Goal: Find specific page/section: Find specific page/section

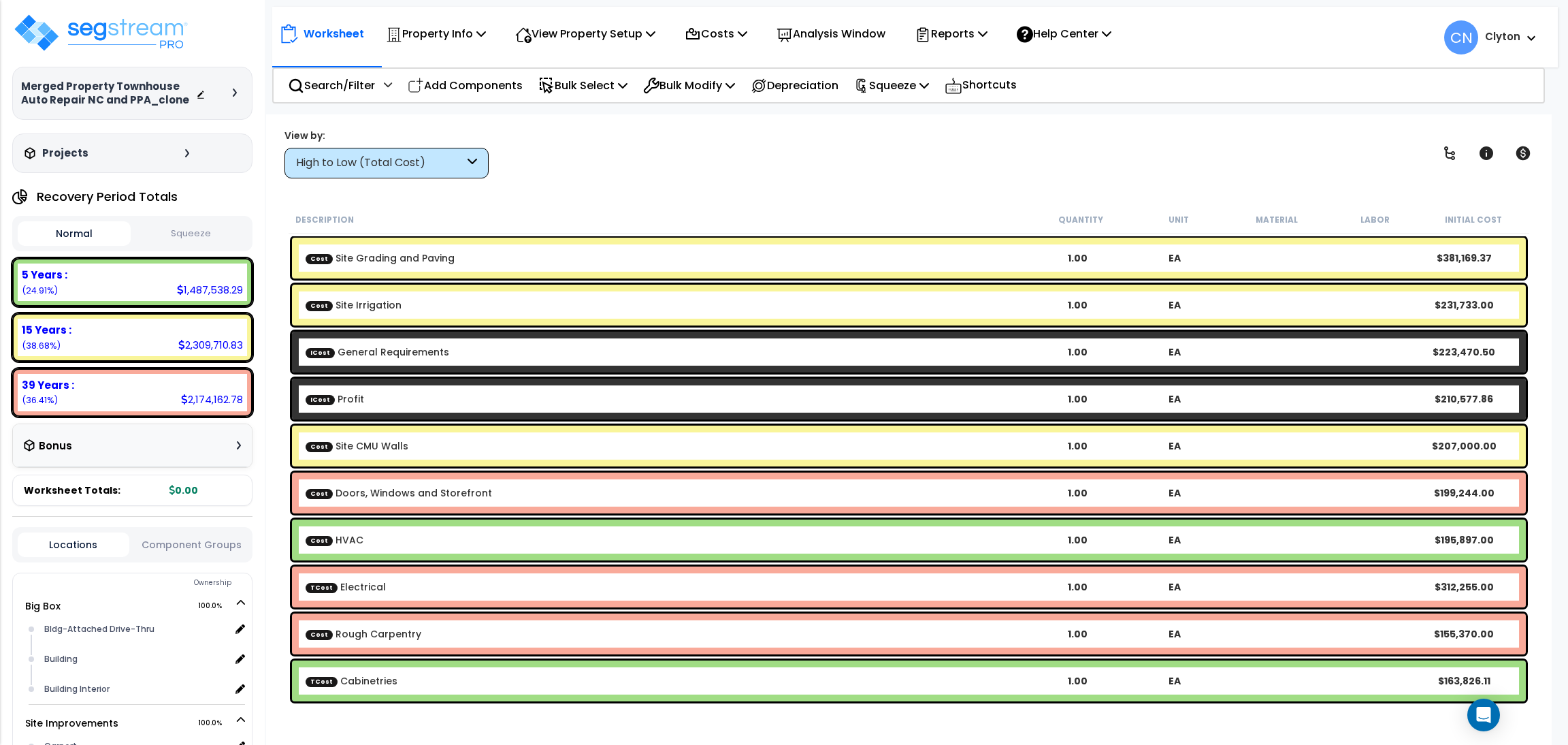
click at [678, 157] on div "View by: High to Low (Total Cost) High to Low (Total Cost)" at bounding box center [908, 152] width 1258 height 50
click at [1300, 168] on div "View by: High to Low (Total Cost) High to Low (Total Cost)" at bounding box center [908, 152] width 1258 height 50
click at [132, 41] on img at bounding box center [101, 32] width 177 height 41
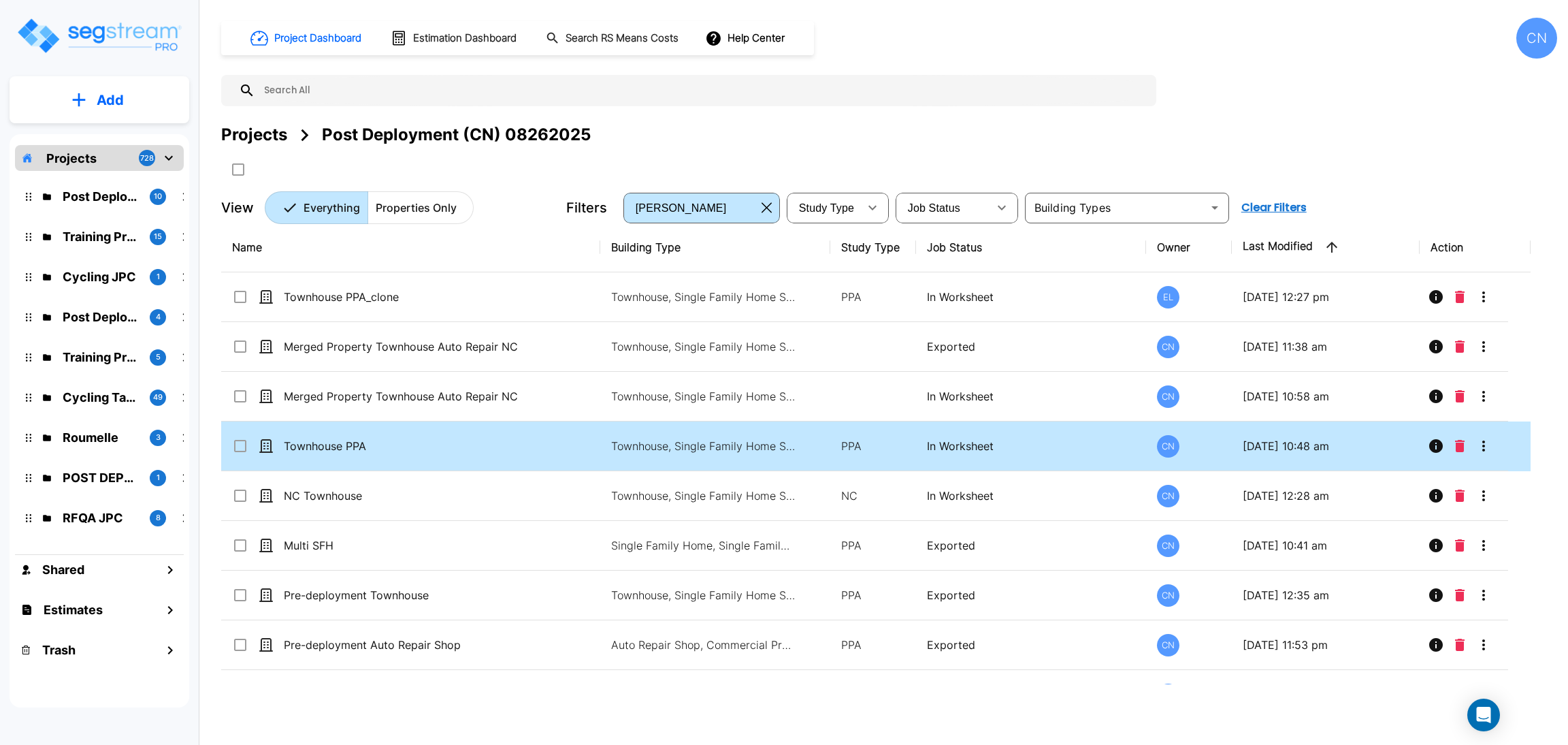
click at [398, 455] on td "Townhouse PPA" at bounding box center [411, 446] width 379 height 49
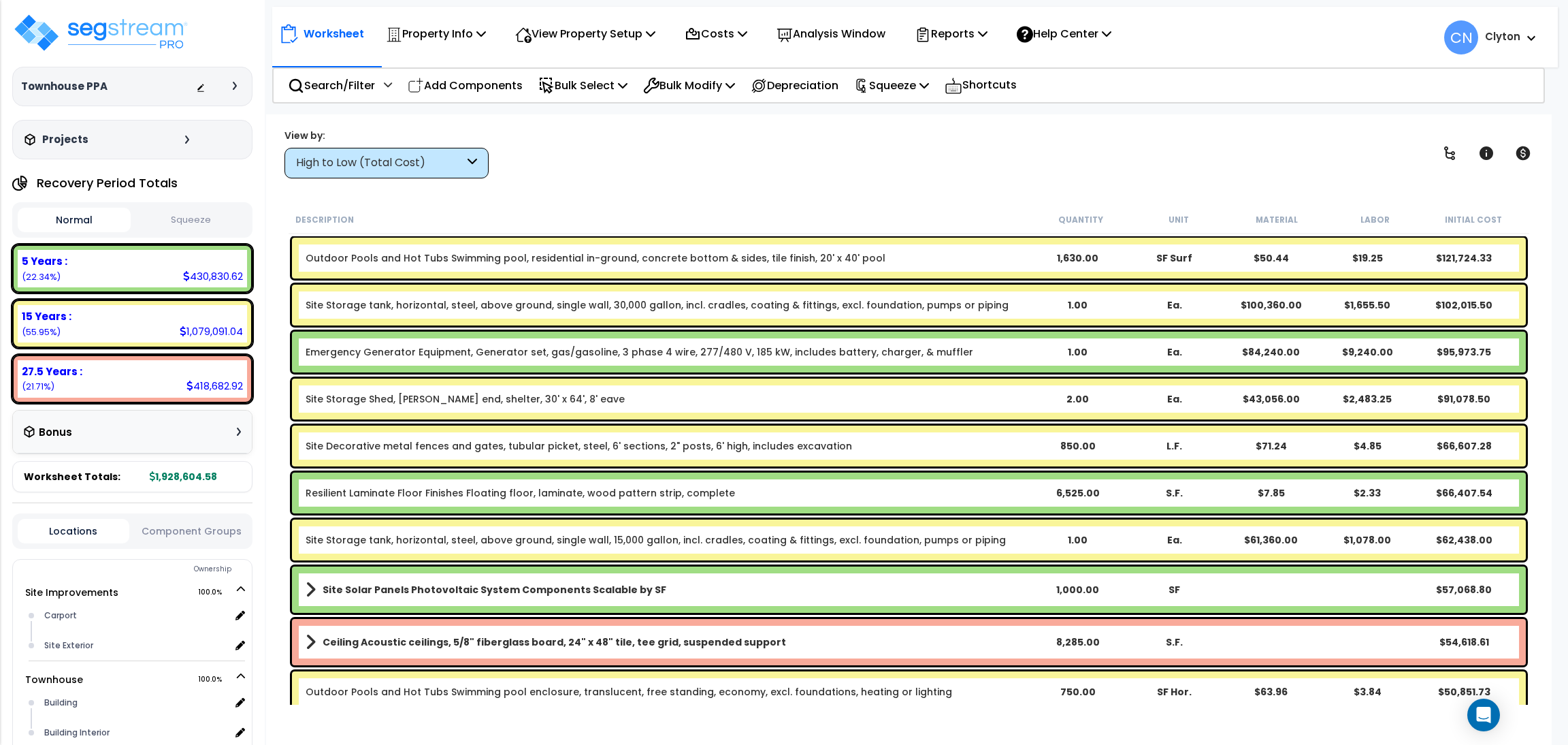
click at [1290, 161] on div "View by: High to Low (Total Cost) High to Low (Total Cost)" at bounding box center [908, 152] width 1258 height 50
click at [415, 182] on div "Worksheet Property Info Property Setup Add Property Unit Template property Clon…" at bounding box center [909, 487] width 1286 height 745
click at [402, 170] on div "High to Low (Total Cost)" at bounding box center [380, 163] width 168 height 16
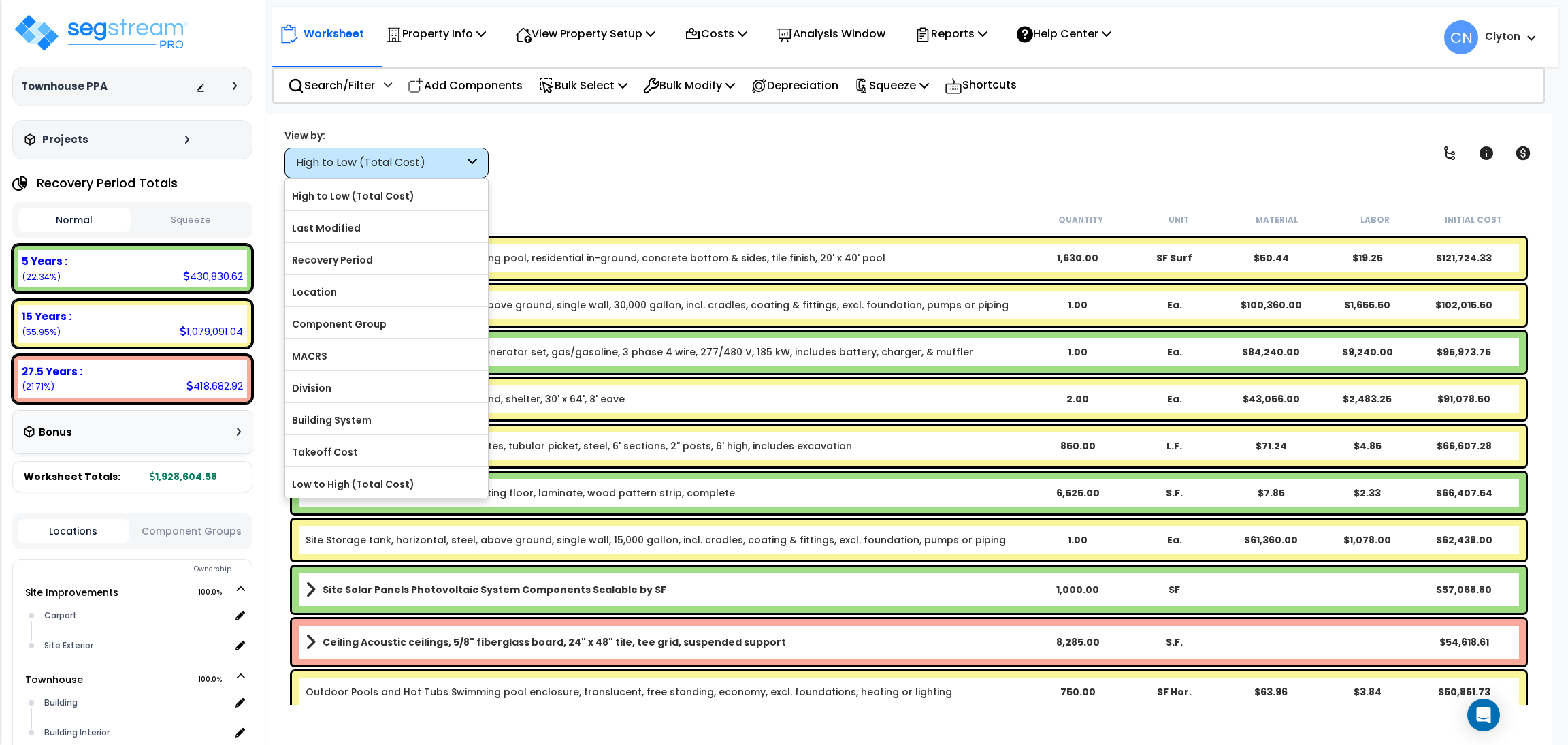
click at [366, 320] on label "Component Group" at bounding box center [386, 324] width 203 height 21
click at [0, 0] on input "Component Group" at bounding box center [0, 0] width 0 height 0
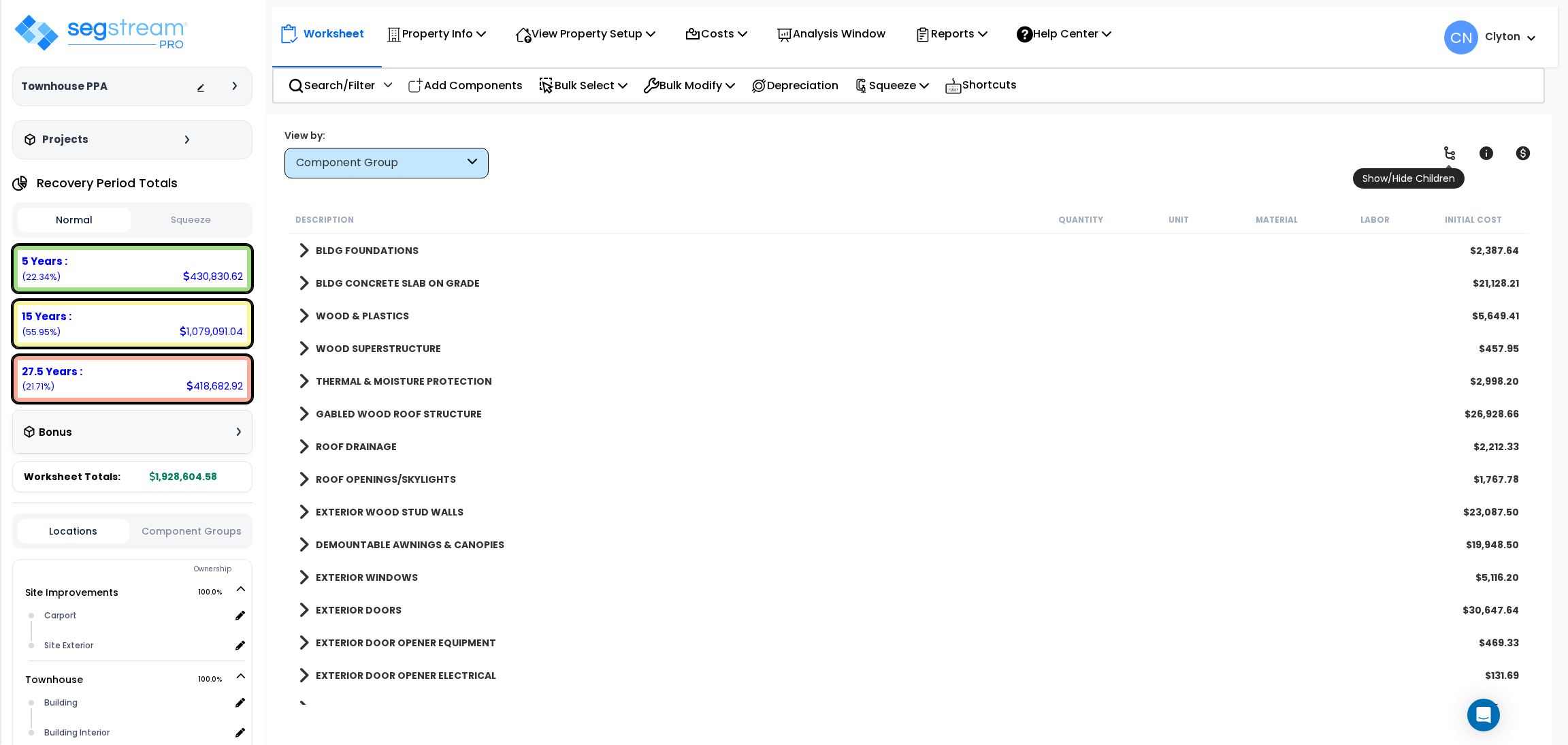
click at [1453, 155] on icon at bounding box center [1450, 153] width 16 height 16
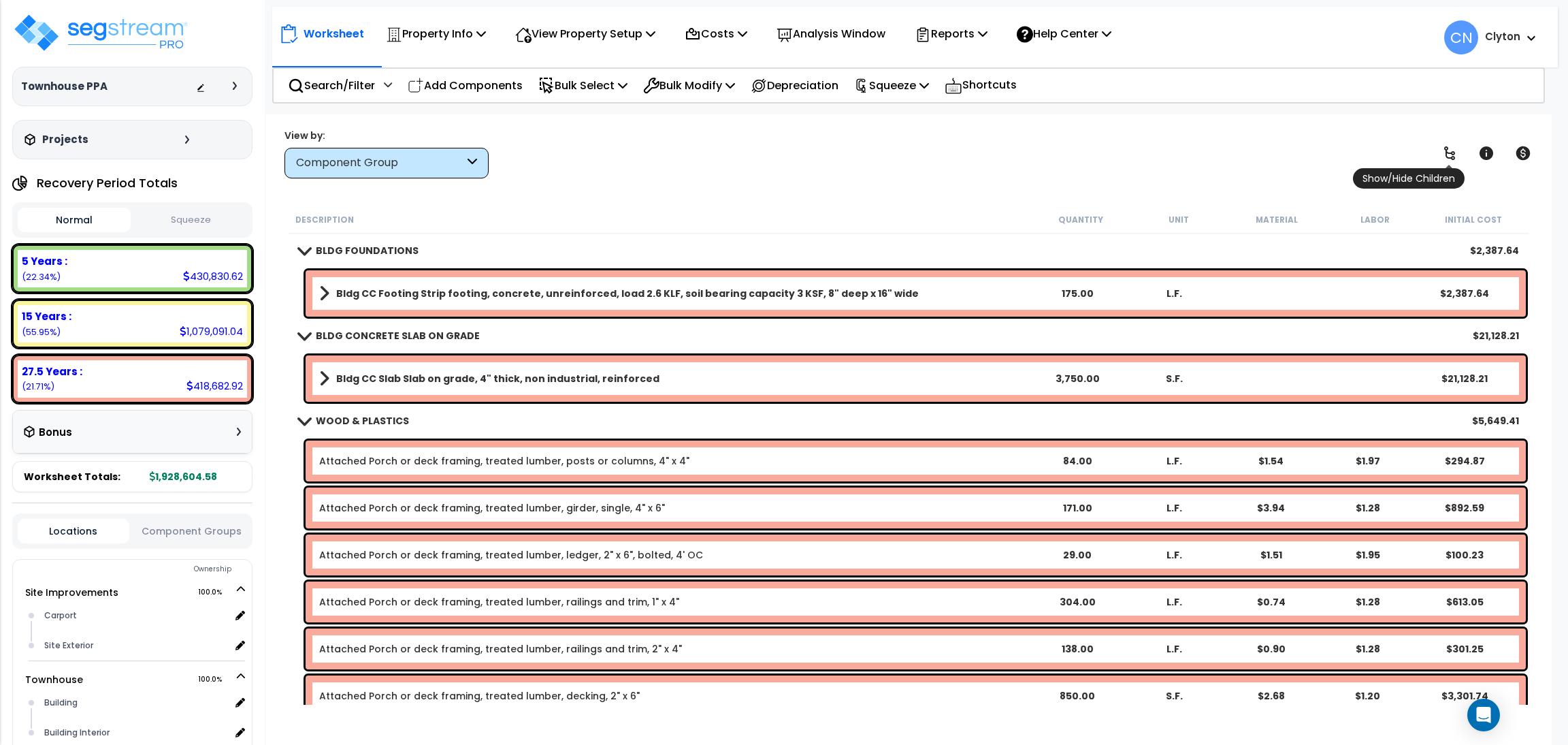
click at [1445, 151] on icon at bounding box center [1450, 153] width 11 height 14
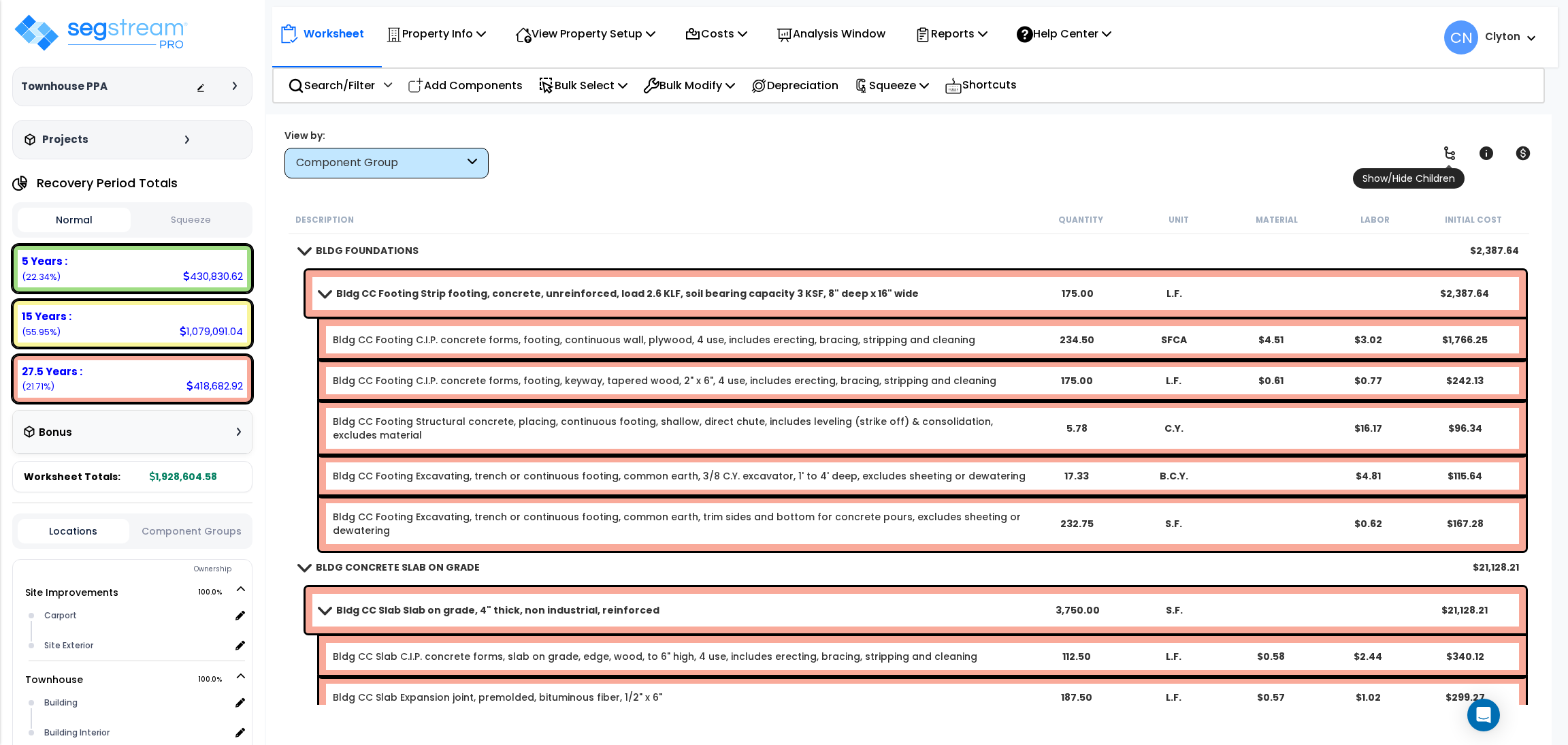
click at [1445, 151] on icon at bounding box center [1450, 153] width 11 height 14
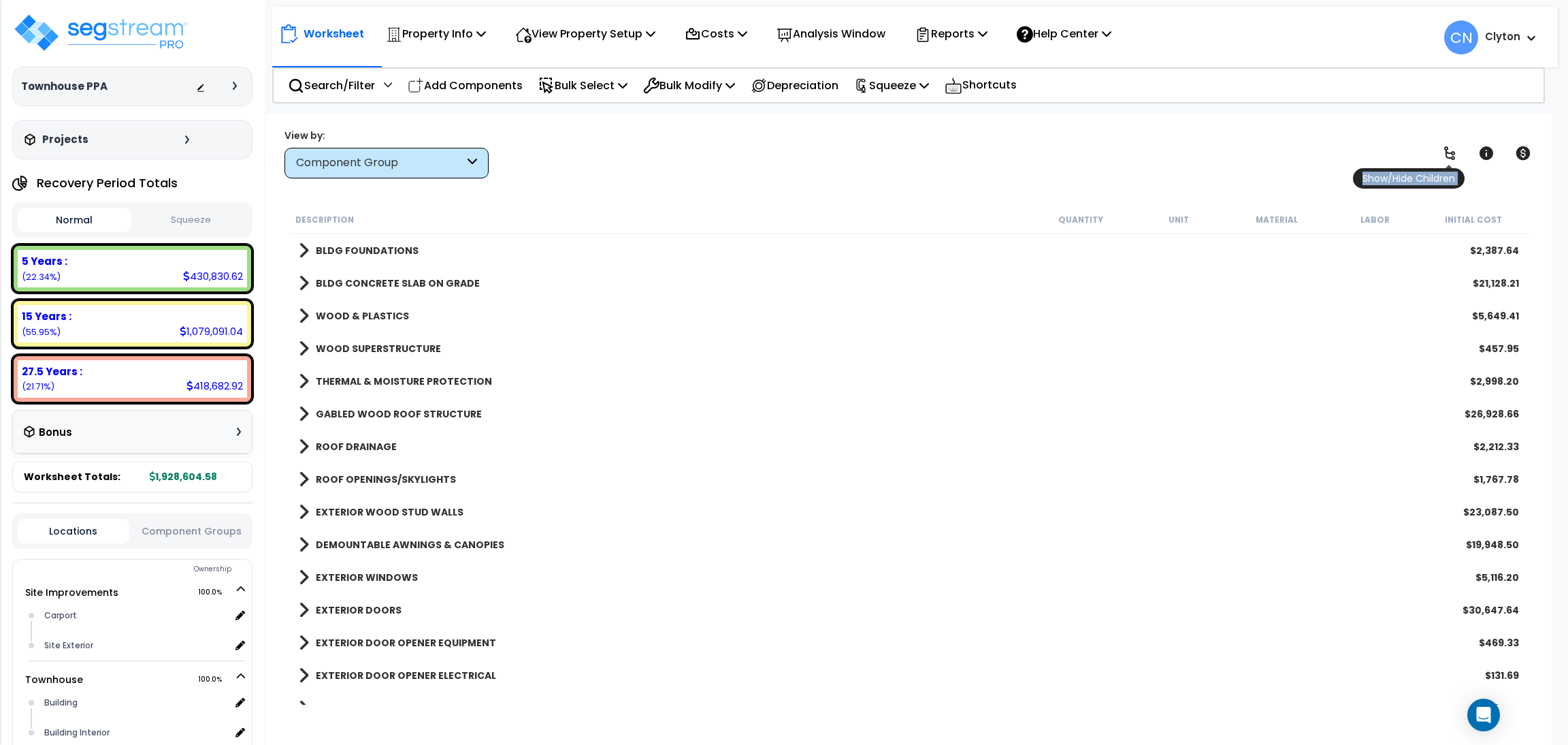
click at [1445, 151] on icon at bounding box center [1450, 153] width 11 height 14
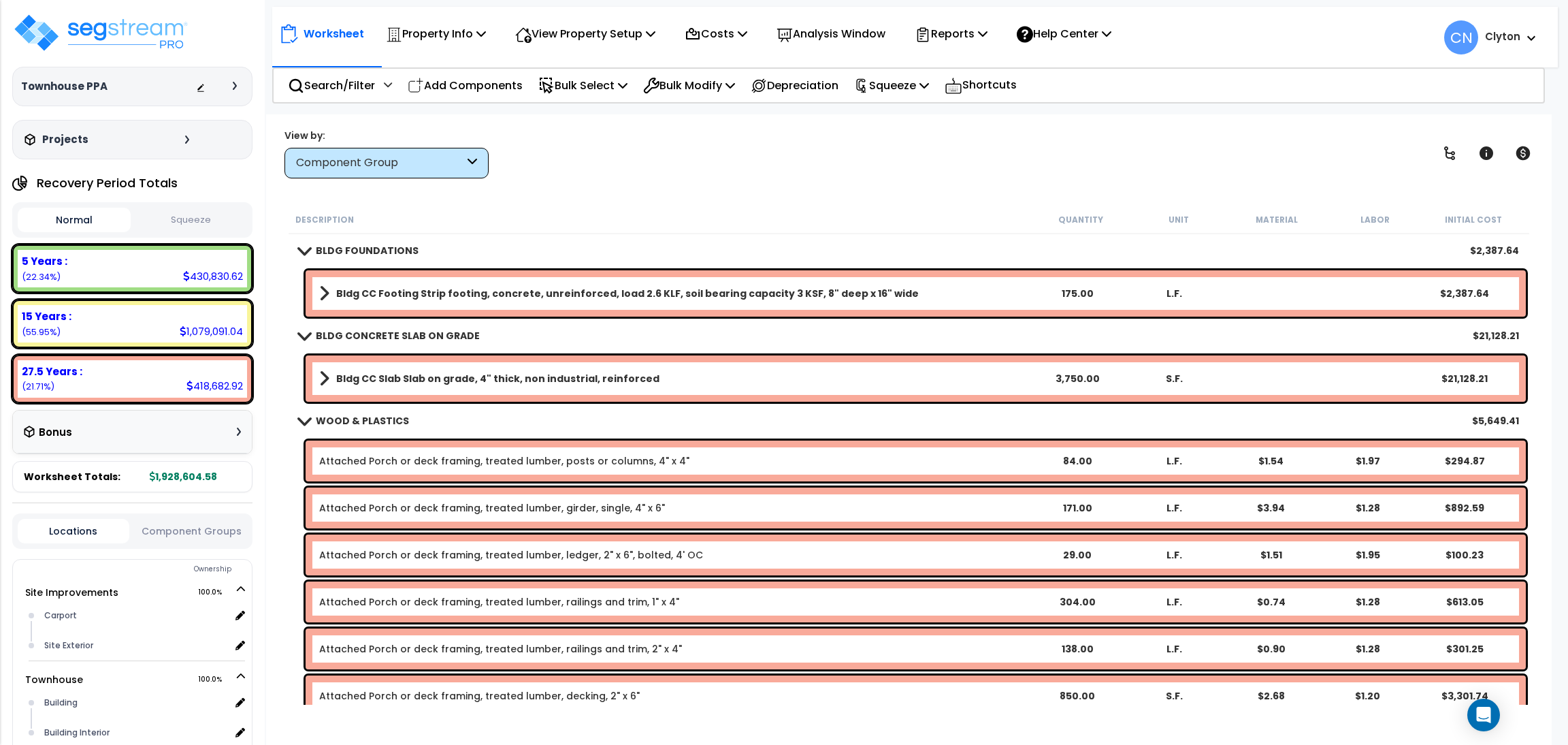
click at [1122, 152] on div "View by: Component Group High to Low (Total Cost)" at bounding box center [908, 152] width 1258 height 50
click at [835, 157] on div "View by: Component Group High to Low (Total Cost)" at bounding box center [908, 152] width 1258 height 50
